Goal: Book appointment/travel/reservation

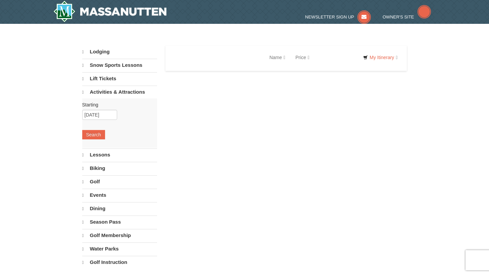
select select "9"
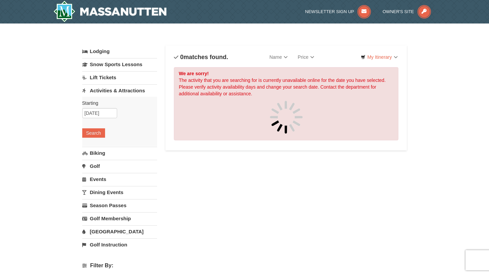
click at [114, 92] on link "Activities & Attractions" at bounding box center [119, 90] width 75 height 12
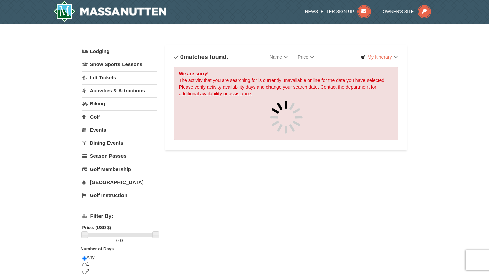
click at [114, 92] on link "Activities & Attractions" at bounding box center [119, 90] width 75 height 12
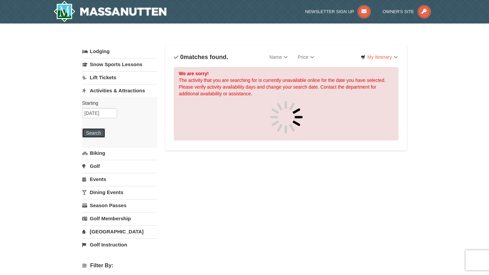
click at [98, 133] on button "Search" at bounding box center [93, 132] width 23 height 9
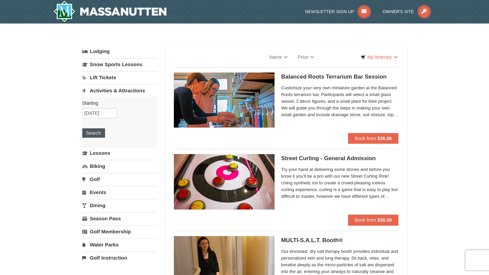
select select "9"
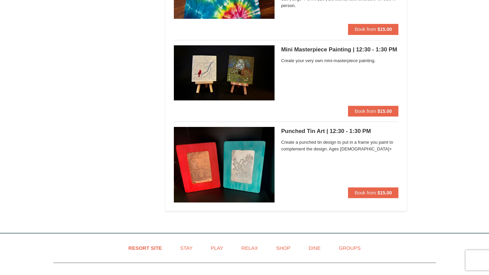
scroll to position [771, 0]
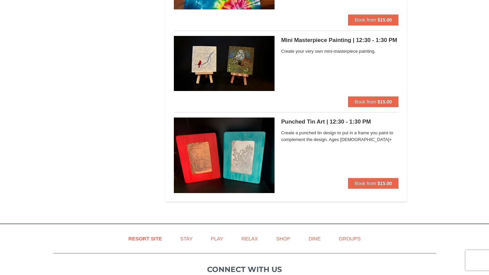
click at [246, 65] on img at bounding box center [224, 63] width 101 height 55
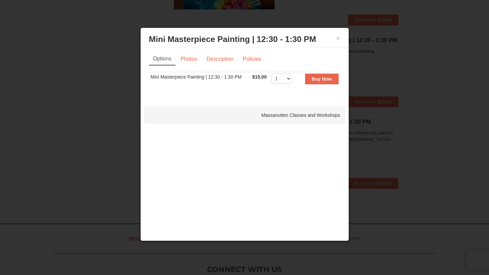
click at [334, 40] on h3 "Mini Masterpiece Painting | 12:30 - 1:30 PM Massanutten Classes and Workshops" at bounding box center [244, 39] width 191 height 10
click at [336, 40] on button "×" at bounding box center [338, 38] width 4 height 7
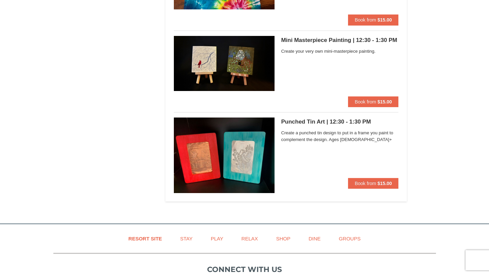
click at [212, 61] on img at bounding box center [224, 63] width 101 height 55
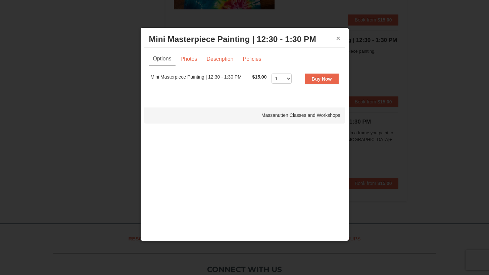
click at [337, 40] on button "×" at bounding box center [338, 38] width 4 height 7
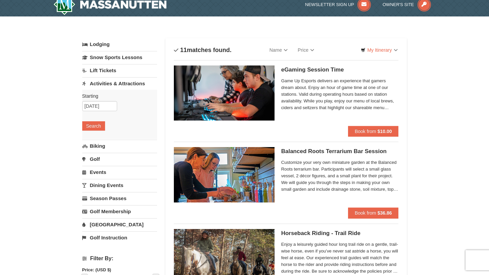
scroll to position [0, 0]
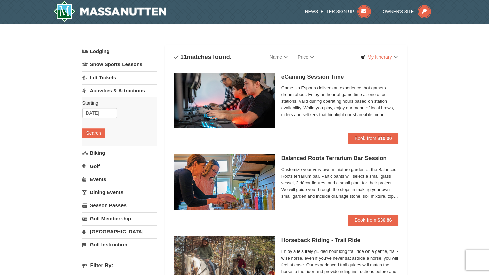
click at [100, 155] on link "Biking" at bounding box center [119, 153] width 75 height 12
click at [95, 147] on button "Search" at bounding box center [93, 145] width 23 height 9
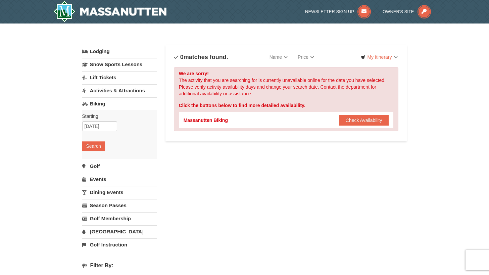
click at [92, 181] on link "Events" at bounding box center [119, 179] width 75 height 12
click at [92, 173] on button "Search" at bounding box center [93, 171] width 23 height 9
